Goal: Task Accomplishment & Management: Complete application form

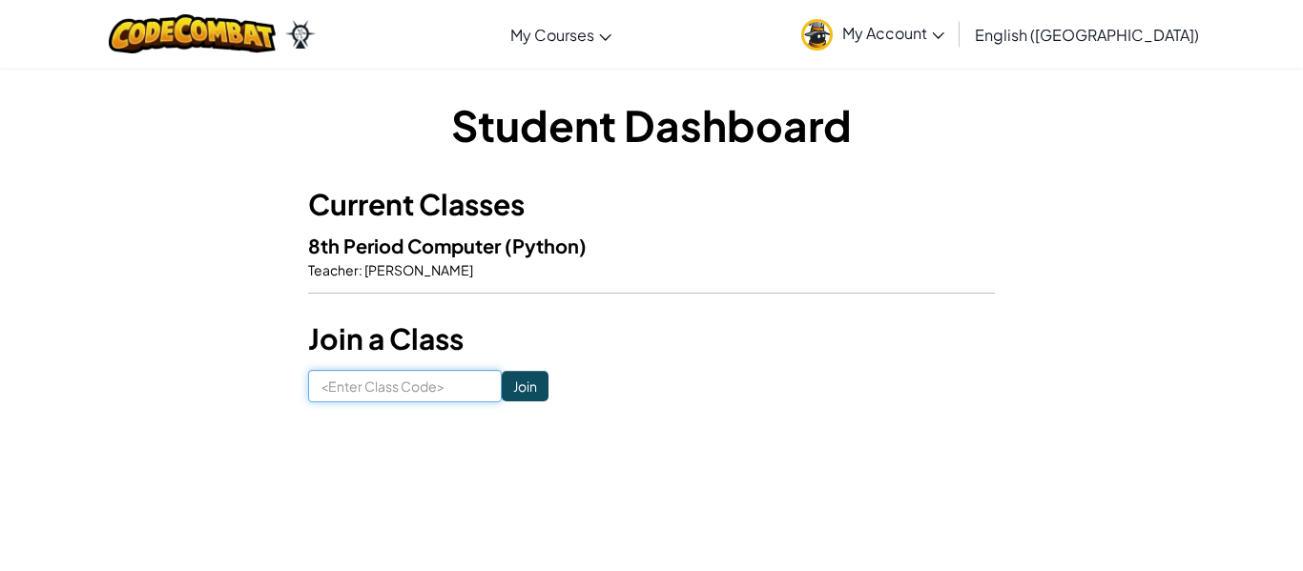
click at [381, 389] on input at bounding box center [405, 386] width 194 height 32
type input "FarmLegDog"
click at [517, 393] on input "Join" at bounding box center [525, 386] width 47 height 31
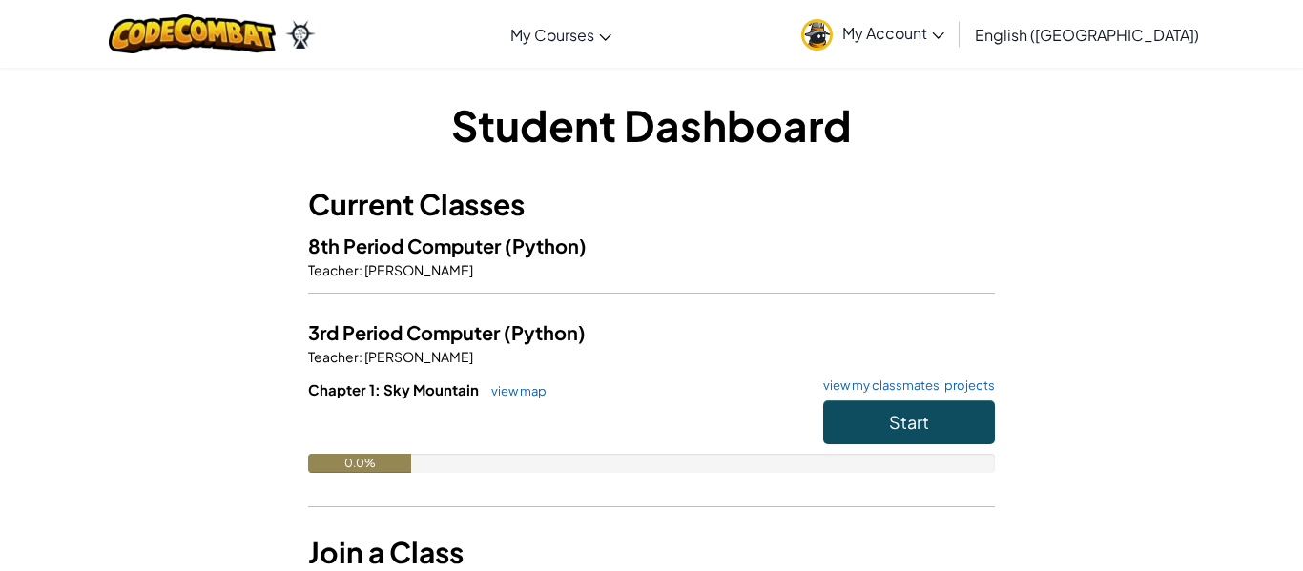
click at [402, 247] on span "8th Period Computer" at bounding box center [406, 246] width 197 height 24
click at [457, 248] on span "8th Period Computer" at bounding box center [406, 246] width 197 height 24
click at [405, 253] on span "8th Period Computer" at bounding box center [406, 246] width 197 height 24
click at [375, 274] on span "[PERSON_NAME]" at bounding box center [418, 269] width 111 height 17
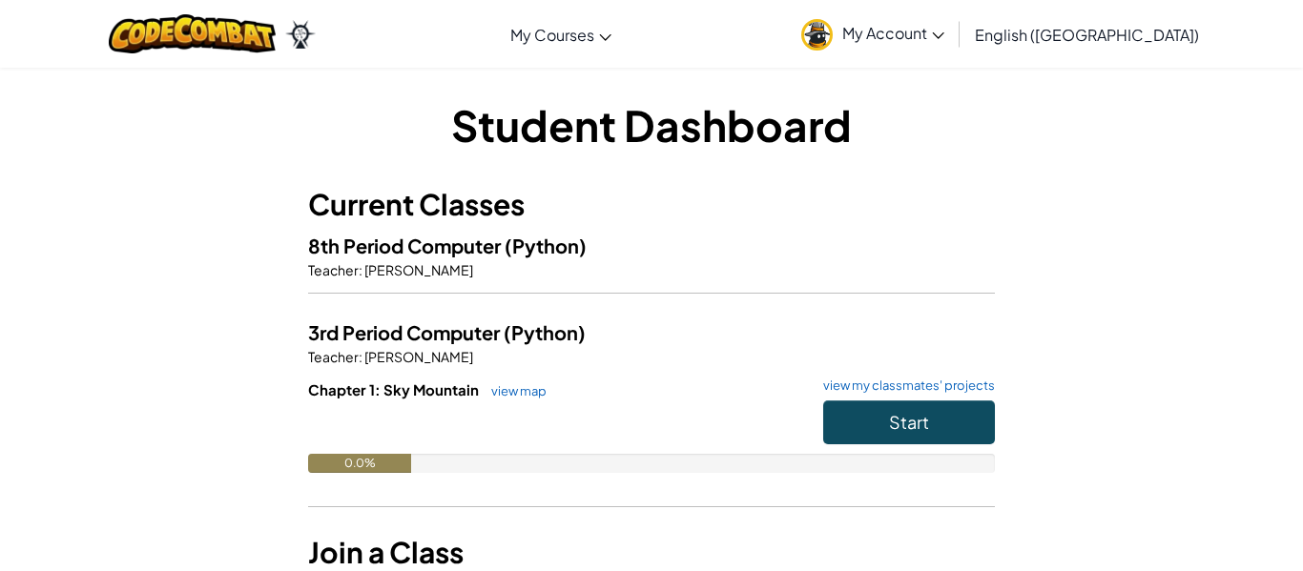
click at [375, 274] on span "[PERSON_NAME]" at bounding box center [418, 269] width 111 height 17
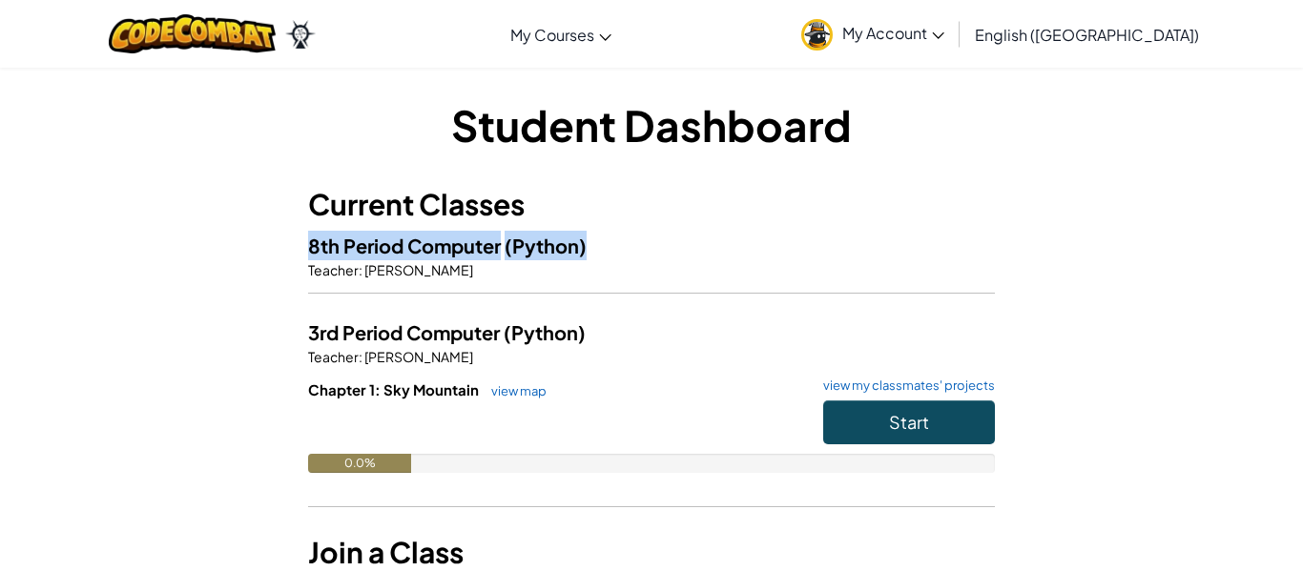
click at [375, 274] on span "[PERSON_NAME]" at bounding box center [418, 269] width 111 height 17
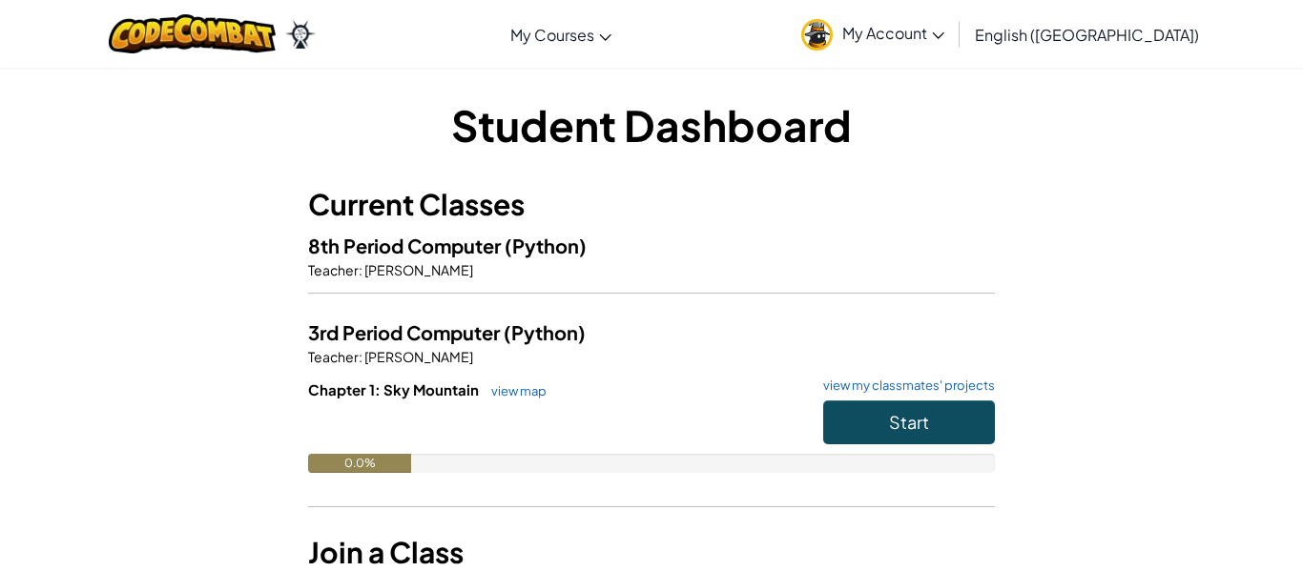
click at [251, 331] on div "Student Dashboard Current Classes 8th Period Computer (Python) Teacher : Sally …" at bounding box center [651, 355] width 1116 height 521
